Goal: Check status

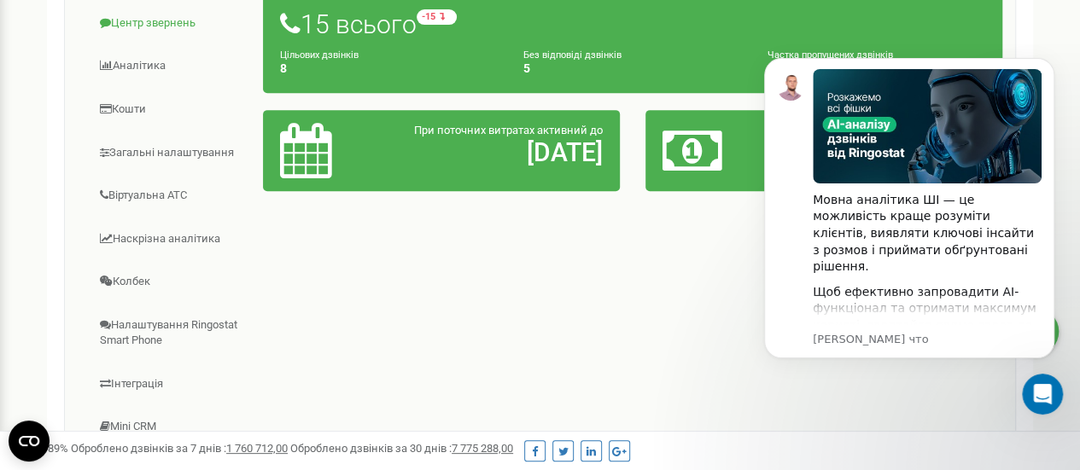
scroll to position [171, 0]
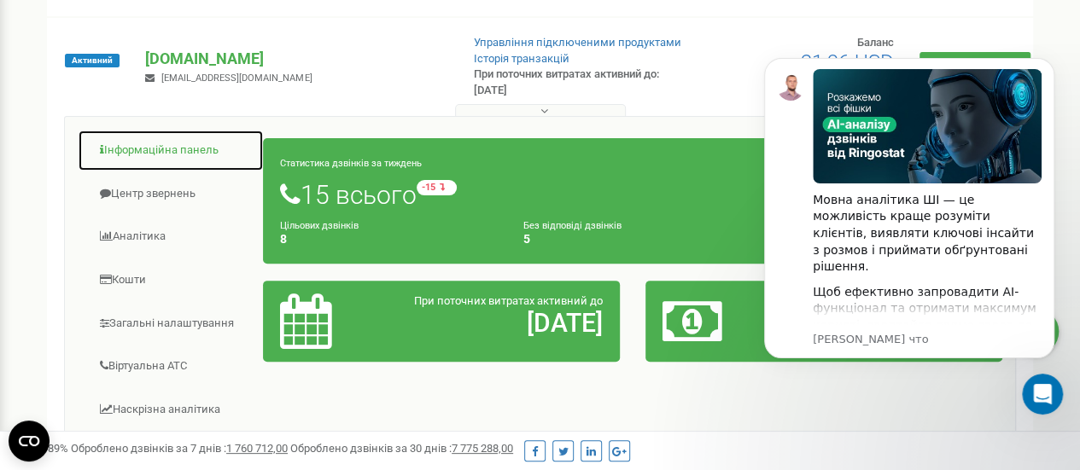
click at [166, 146] on link "Інформаційна панель" at bounding box center [171, 151] width 186 height 42
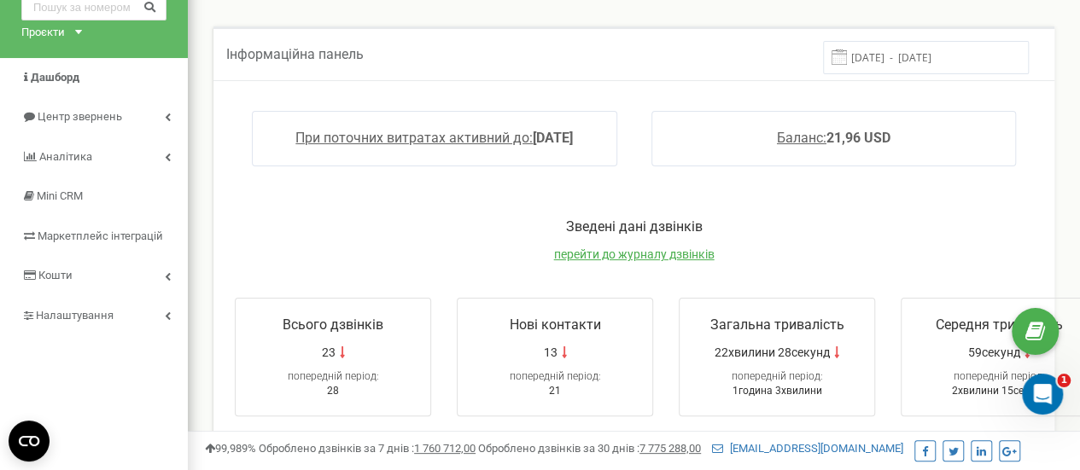
click at [825, 211] on div "Зведені дані дзвінків перейти до журналу дзвінків Всього дзвінків 23 попередній…" at bounding box center [634, 317] width 832 height 233
click at [902, 60] on input "[DATE] - [DATE]" at bounding box center [926, 57] width 206 height 33
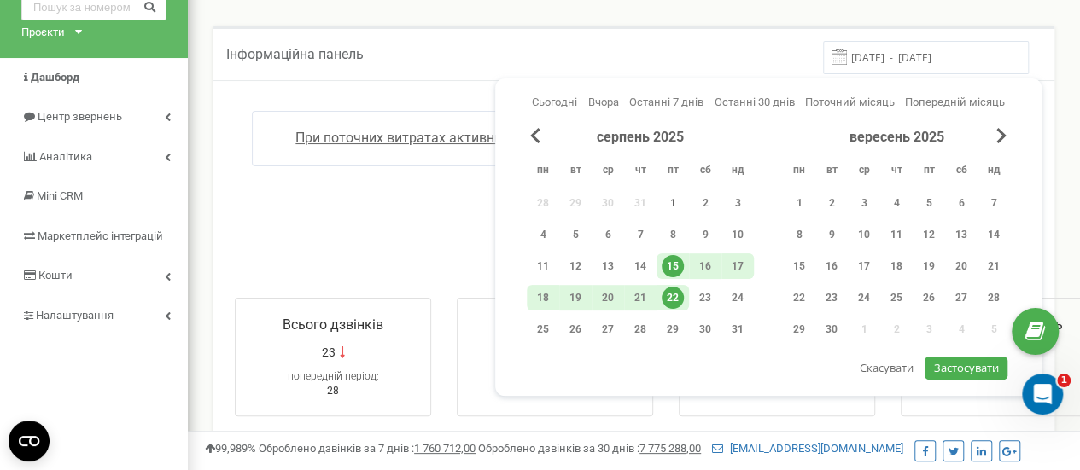
click at [668, 204] on div "1" at bounding box center [673, 203] width 22 height 22
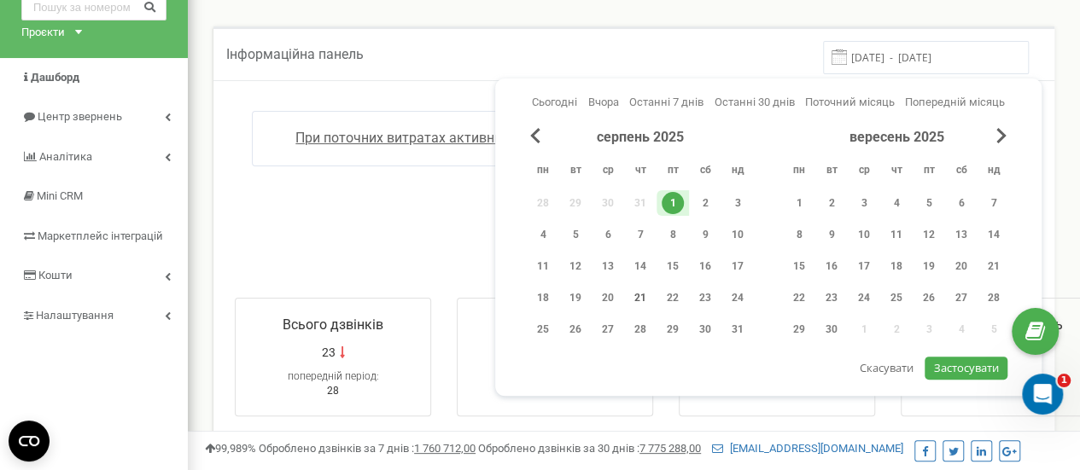
click at [636, 296] on div "21" at bounding box center [640, 298] width 22 height 22
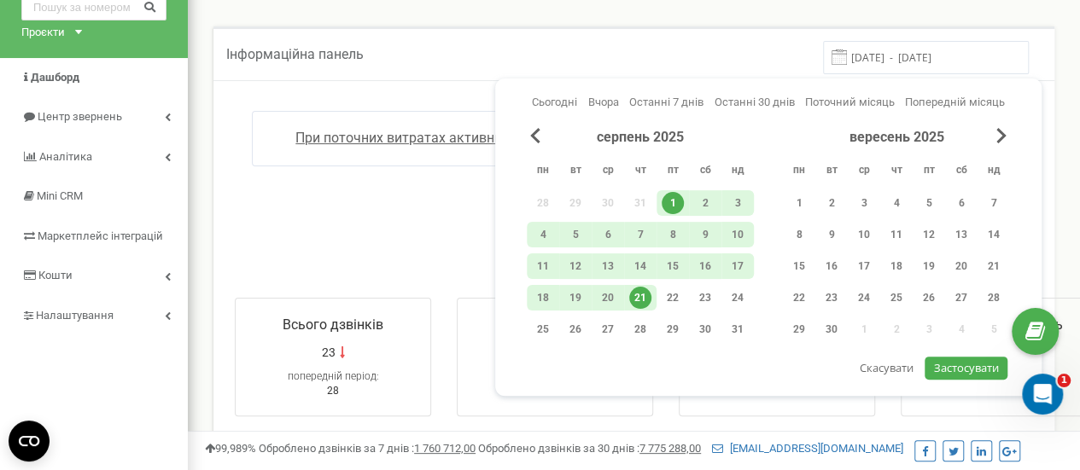
click at [945, 373] on span "Застосувати" at bounding box center [966, 367] width 65 height 15
type input "[DATE] - [DATE]"
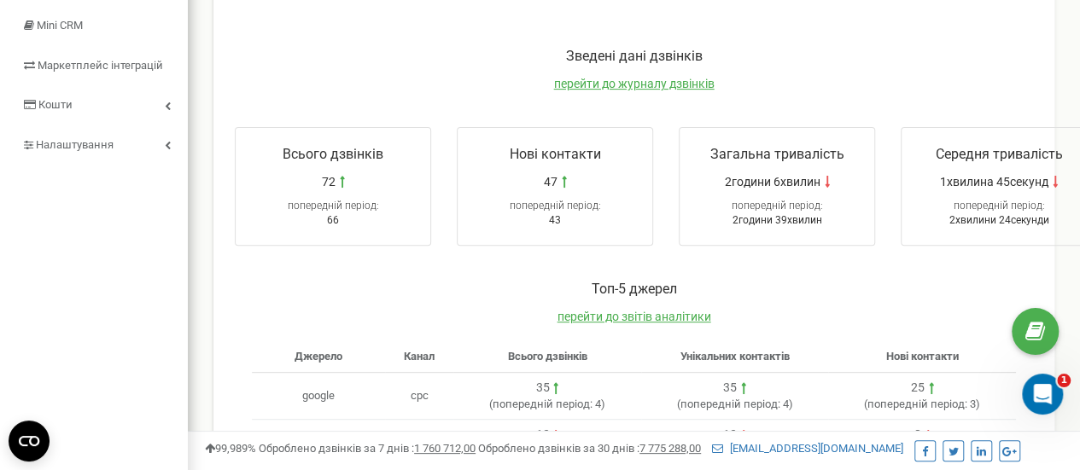
scroll to position [85, 0]
